Goal: Task Accomplishment & Management: Manage account settings

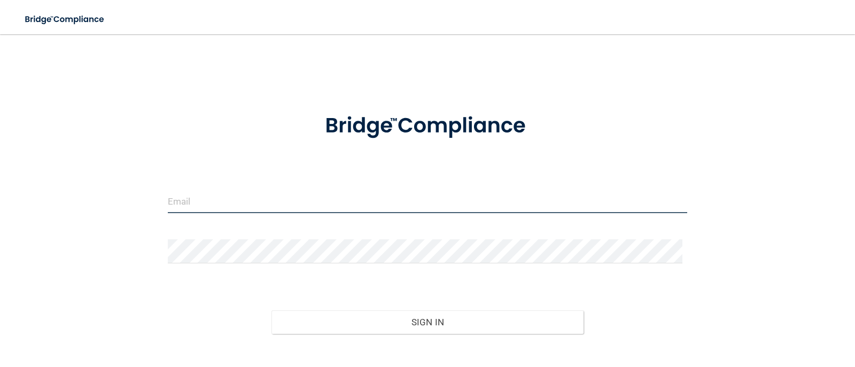
type input "[EMAIL_ADDRESS][DOMAIN_NAME]"
click at [256, 212] on input "[EMAIL_ADDRESS][DOMAIN_NAME]" at bounding box center [428, 201] width 520 height 24
click at [333, 209] on input "[EMAIL_ADDRESS][DOMAIN_NAME]" at bounding box center [428, 201] width 520 height 24
drag, startPoint x: 219, startPoint y: 200, endPoint x: 77, endPoint y: 198, distance: 141.1
click at [77, 198] on div "buda@vidadentalsmiles.com Invalid email/password. You don't have permission to …" at bounding box center [427, 216] width 812 height 342
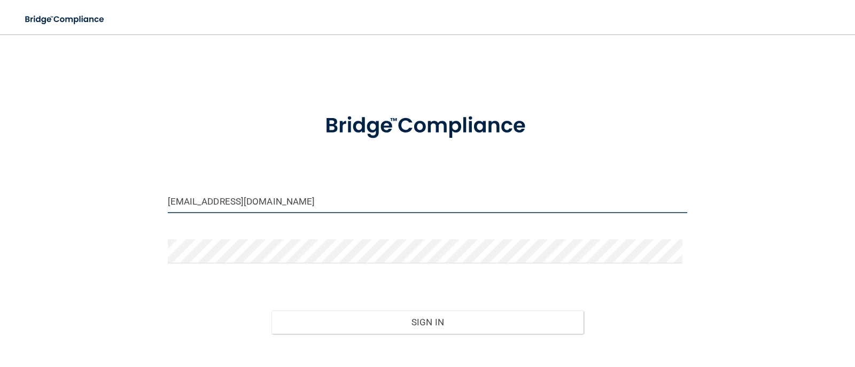
type input "[EMAIL_ADDRESS][DOMAIN_NAME]"
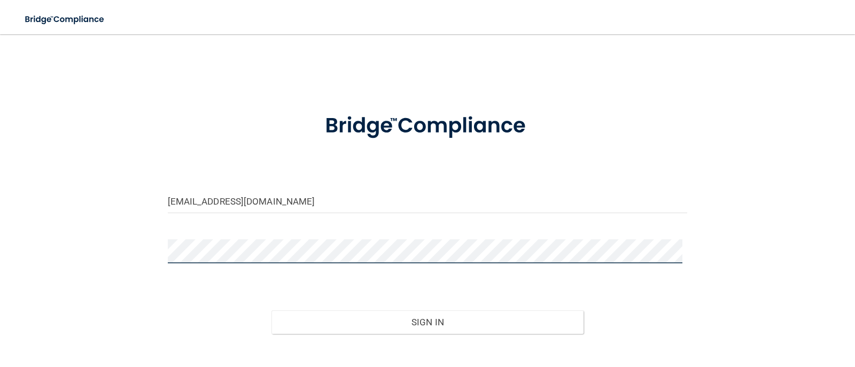
click at [138, 255] on div "[EMAIL_ADDRESS][DOMAIN_NAME] Invalid email/password. You don't have permission …" at bounding box center [427, 216] width 812 height 342
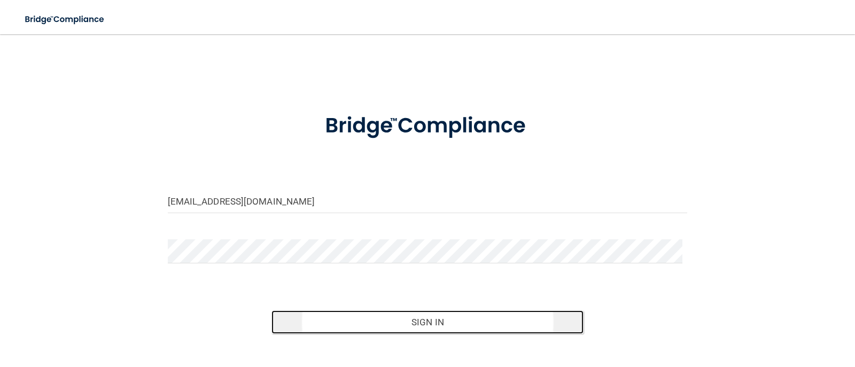
click at [449, 328] on button "Sign In" at bounding box center [427, 322] width 312 height 24
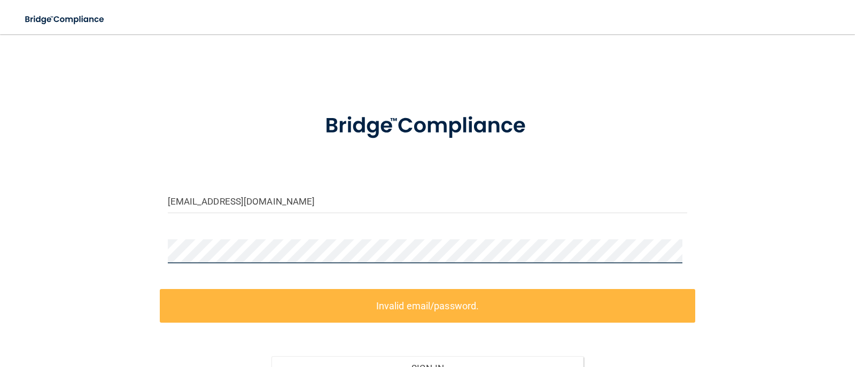
click at [142, 251] on div "[EMAIL_ADDRESS][DOMAIN_NAME] Invalid email/password. You don't have permission …" at bounding box center [427, 239] width 812 height 388
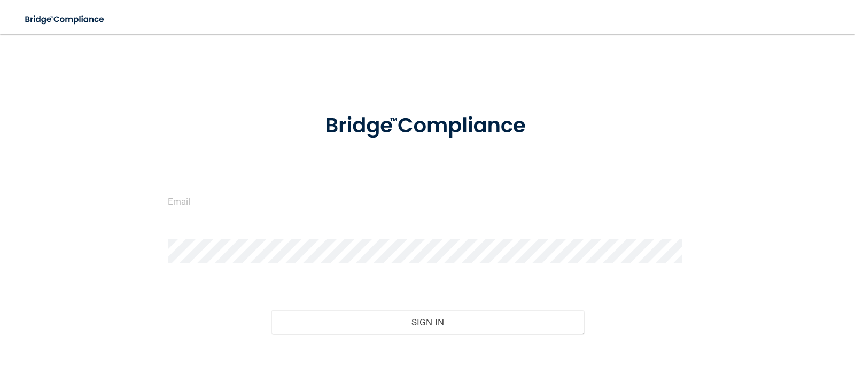
scroll to position [63, 0]
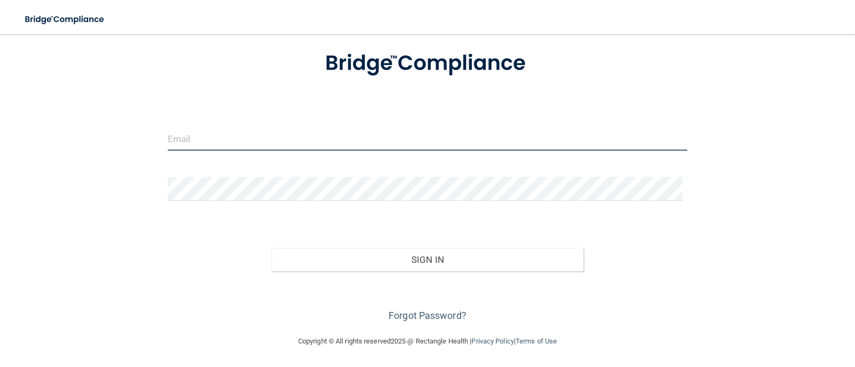
type input "[EMAIL_ADDRESS][DOMAIN_NAME]"
drag, startPoint x: 281, startPoint y: 138, endPoint x: 160, endPoint y: 127, distance: 121.3
click at [160, 127] on div "[EMAIL_ADDRESS][DOMAIN_NAME]" at bounding box center [428, 143] width 536 height 32
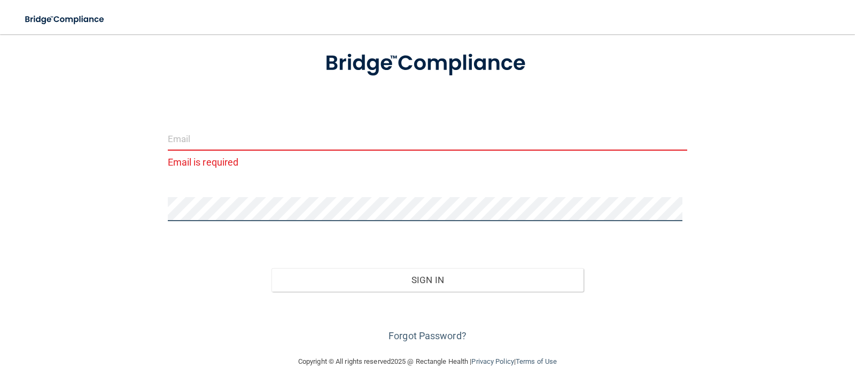
click at [141, 201] on div "Email is required Invalid email/password. You don't have permission to access t…" at bounding box center [427, 163] width 812 height 362
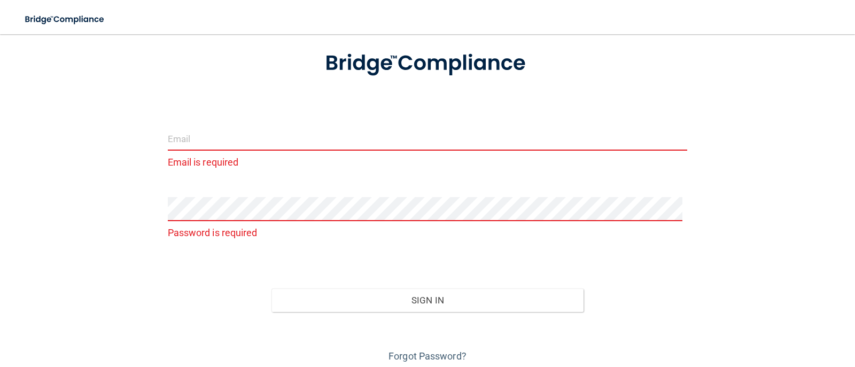
click at [221, 141] on input "email" at bounding box center [428, 139] width 520 height 24
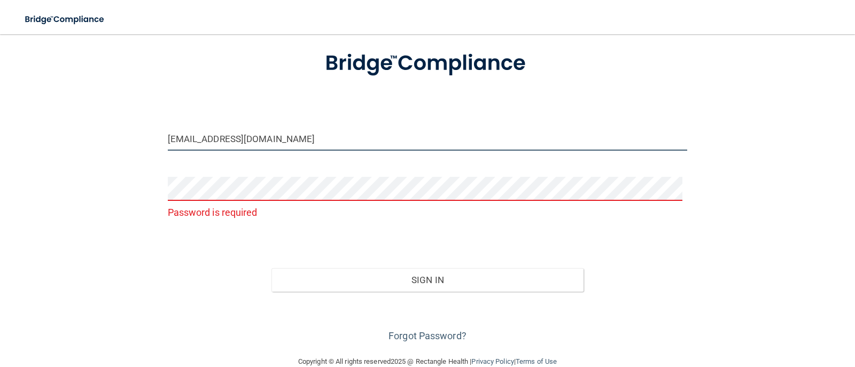
type input "[EMAIL_ADDRESS][DOMAIN_NAME]"
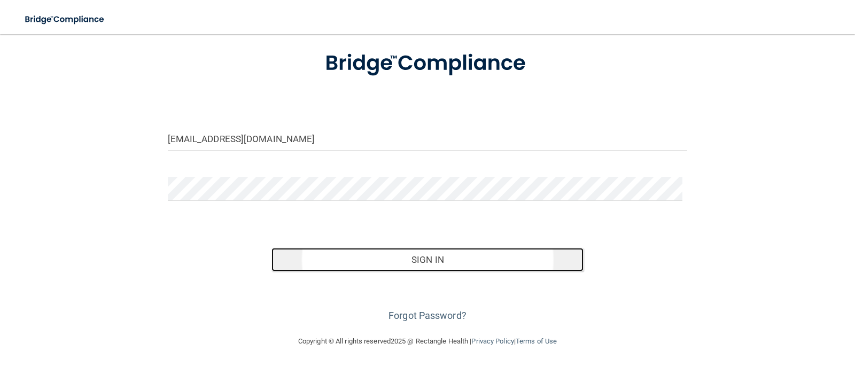
click at [436, 254] on button "Sign In" at bounding box center [427, 260] width 312 height 24
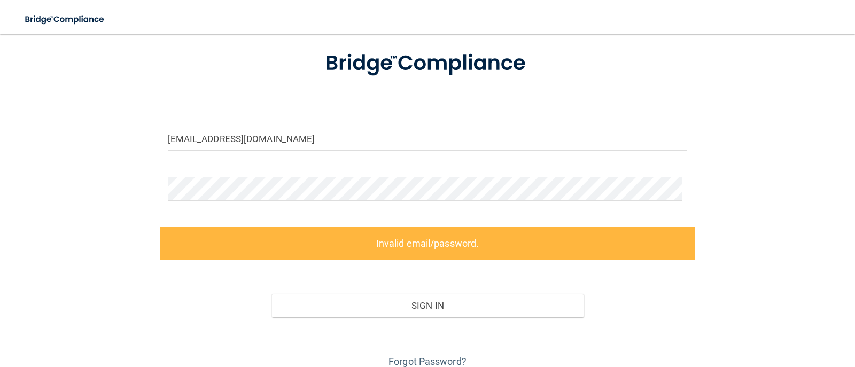
drag, startPoint x: 436, startPoint y: 254, endPoint x: 365, endPoint y: 283, distance: 77.2
click at [365, 283] on div "Sign In" at bounding box center [428, 294] width 536 height 45
click at [427, 248] on label "Invalid email/password." at bounding box center [428, 244] width 536 height 34
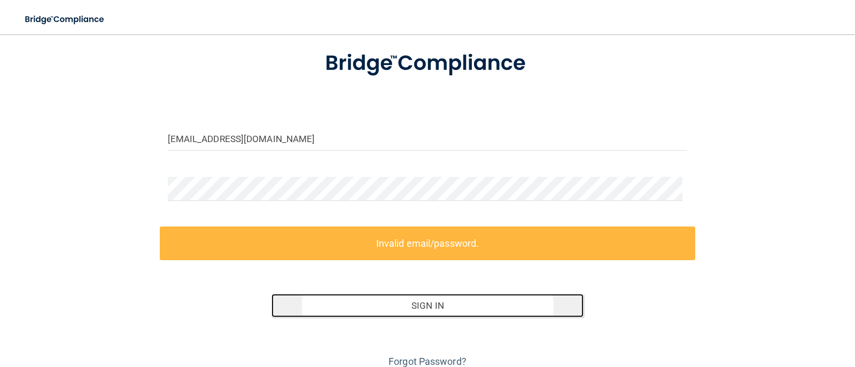
click at [429, 307] on button "Sign In" at bounding box center [427, 306] width 312 height 24
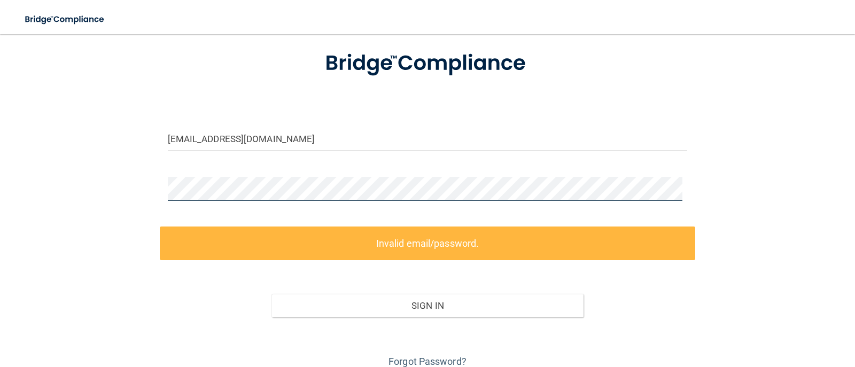
click at [130, 189] on div "[EMAIL_ADDRESS][DOMAIN_NAME] Invalid email/password. You don't have permission …" at bounding box center [427, 176] width 812 height 388
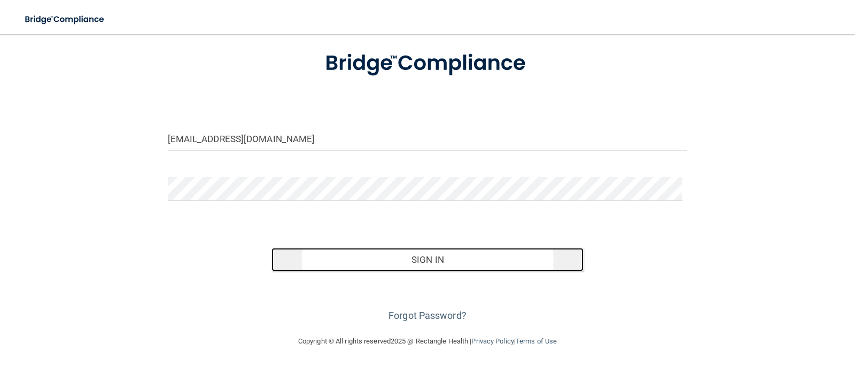
click at [423, 263] on button "Sign In" at bounding box center [427, 260] width 312 height 24
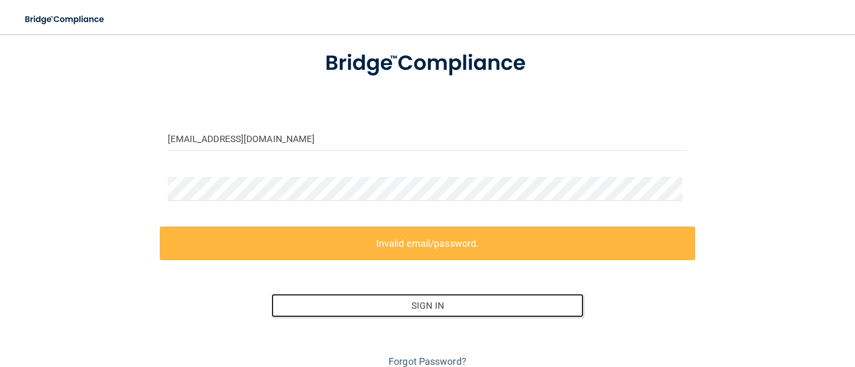
scroll to position [108, 0]
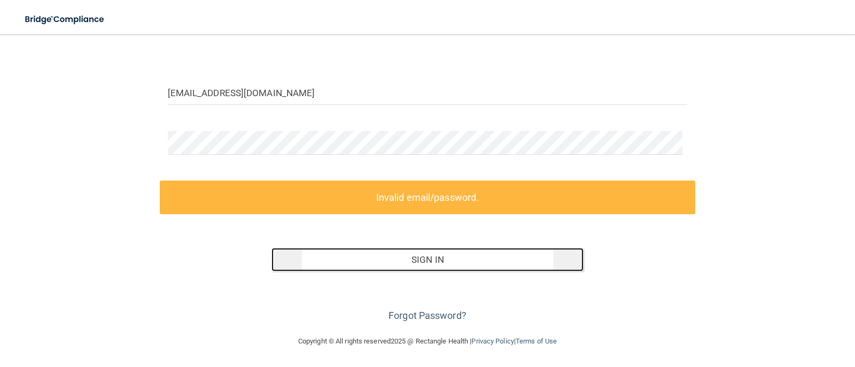
click at [419, 260] on button "Sign In" at bounding box center [427, 260] width 312 height 24
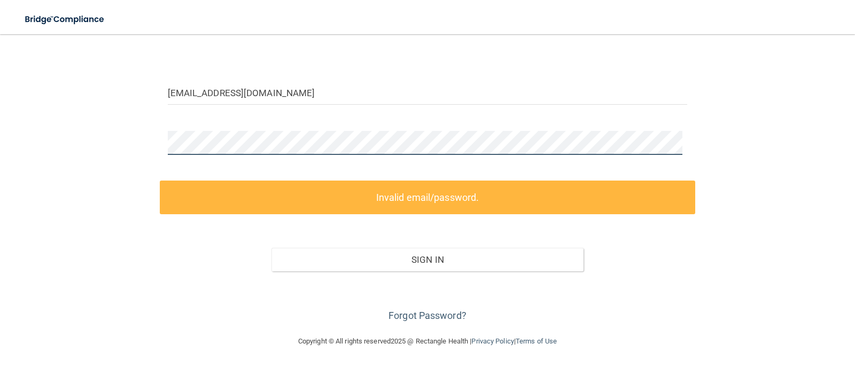
click at [137, 145] on div "[EMAIL_ADDRESS][DOMAIN_NAME] Invalid email/password. You don't have permission …" at bounding box center [427, 130] width 812 height 388
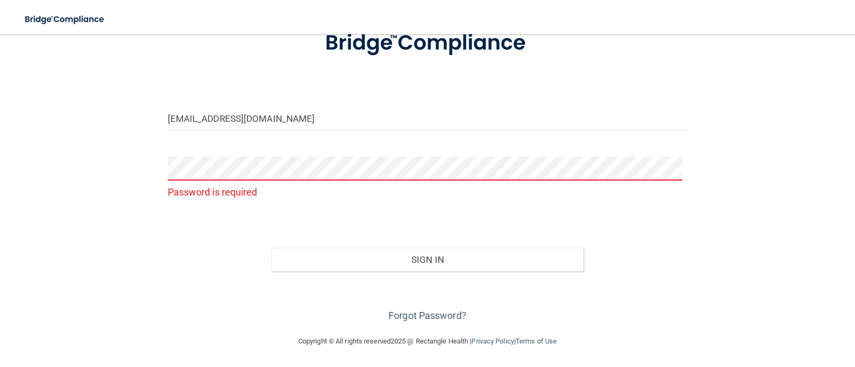
scroll to position [63, 0]
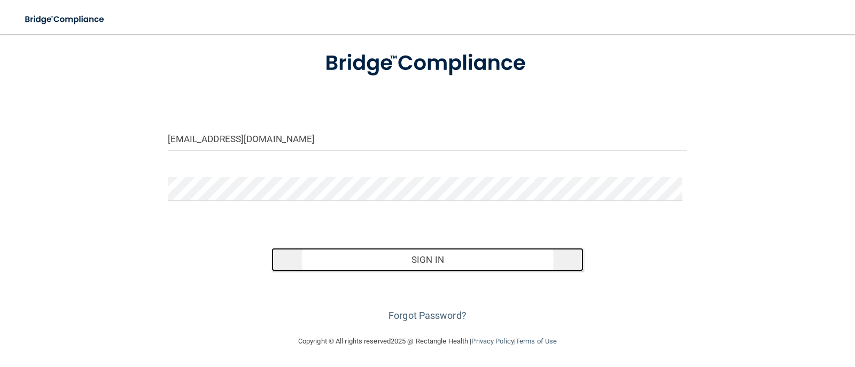
click at [453, 264] on button "Sign In" at bounding box center [427, 260] width 312 height 24
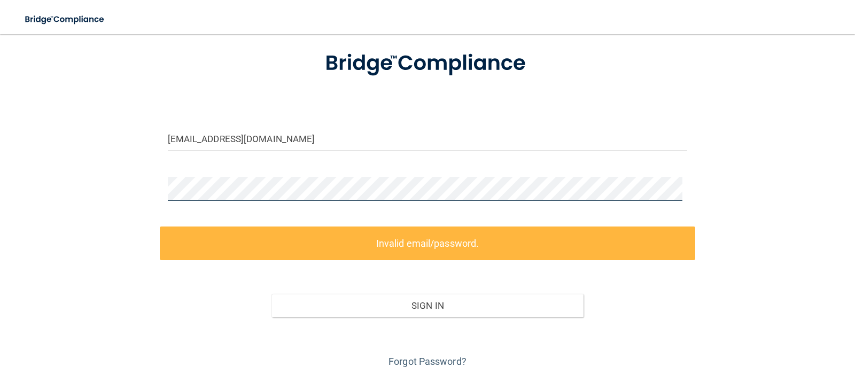
click at [144, 189] on div "[EMAIL_ADDRESS][DOMAIN_NAME] Invalid email/password. You don't have permission …" at bounding box center [427, 176] width 812 height 388
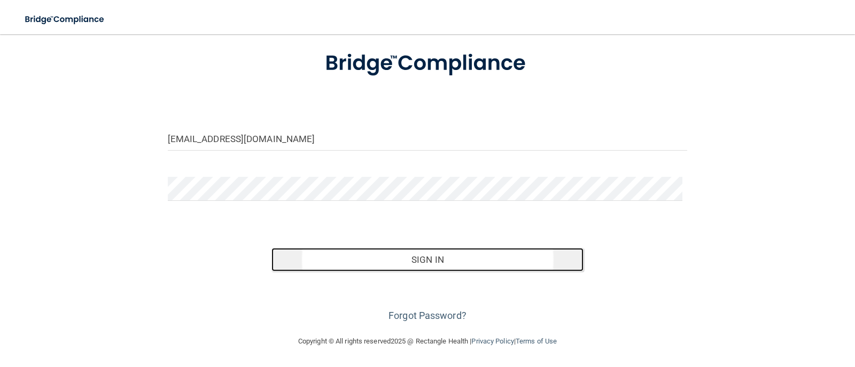
click at [454, 259] on button "Sign In" at bounding box center [427, 260] width 312 height 24
